Goal: Check status

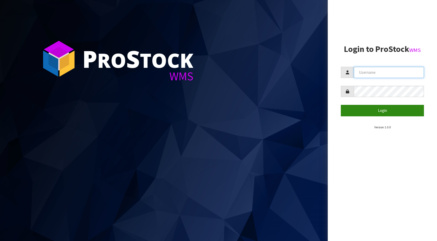
type input "KitchenAid"
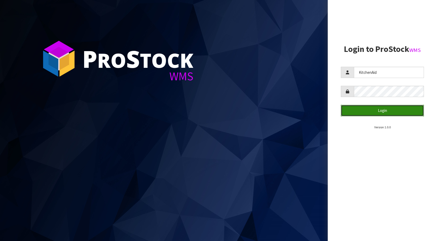
click at [393, 113] on button "Login" at bounding box center [381, 110] width 83 height 11
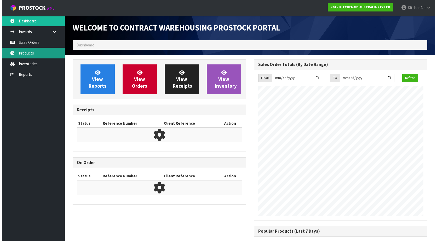
scroll to position [290, 181]
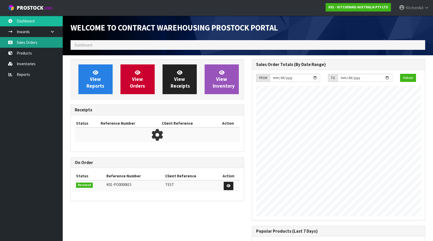
click at [27, 45] on link "Sales Orders" at bounding box center [31, 42] width 63 height 11
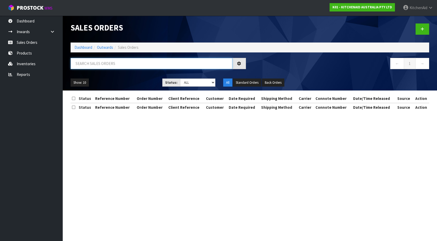
click at [103, 61] on input "text" at bounding box center [151, 63] width 162 height 11
paste input "63952123920747"
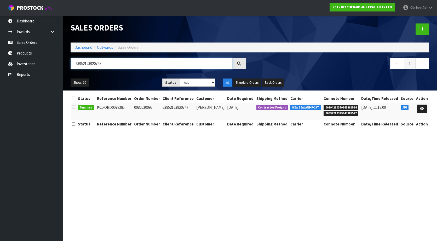
type input "63952123920747"
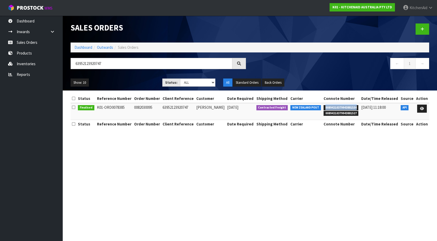
drag, startPoint x: 355, startPoint y: 107, endPoint x: 324, endPoint y: 106, distance: 31.3
click at [324, 106] on span "00894210379943881534" at bounding box center [340, 107] width 35 height 5
click at [173, 166] on section "Sales Orders Dashboard Outwards Sales Orders 63952123920747 ← 1 → Show: 10 5 10…" at bounding box center [218, 120] width 437 height 241
drag, startPoint x: 356, startPoint y: 108, endPoint x: 314, endPoint y: 107, distance: 42.8
click at [314, 107] on tr "Finalised K01-ORD0078385 0082030095 63952123920747 [PERSON_NAME] [DATE] Contrac…" at bounding box center [249, 111] width 358 height 17
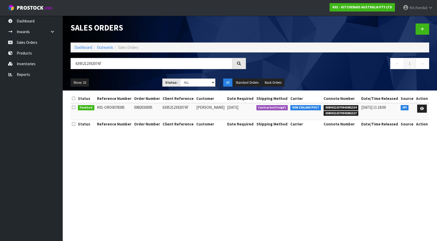
drag, startPoint x: 303, startPoint y: 174, endPoint x: 323, endPoint y: 150, distance: 31.3
click at [306, 172] on section "Sales Orders Dashboard Outwards Sales Orders 63952123920747 ← 1 → Show: 10 5 10…" at bounding box center [218, 120] width 437 height 241
drag, startPoint x: 356, startPoint y: 108, endPoint x: 323, endPoint y: 109, distance: 32.2
click at [323, 109] on span "00894210379943881534" at bounding box center [340, 107] width 35 height 5
copy span "00894210379943881534"
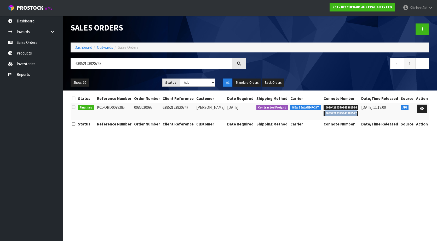
drag, startPoint x: 356, startPoint y: 112, endPoint x: 323, endPoint y: 116, distance: 32.6
click at [323, 116] on td "00894210379943881534 00894210379943881527" at bounding box center [341, 111] width 38 height 17
copy span "00894210379943881527"
